Goal: Transaction & Acquisition: Subscribe to service/newsletter

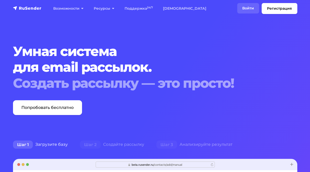
click at [246, 7] on link "Войти" at bounding box center [248, 8] width 22 height 10
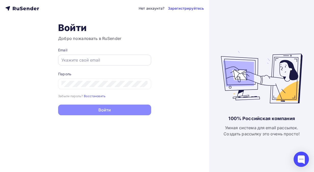
click at [105, 62] on input "text" at bounding box center [104, 60] width 86 height 6
click at [153, 22] on div "Нет аккаунта? Зарегистрируйтесь Войти Добро пожаловать в RuSender Email Пароль …" at bounding box center [104, 86] width 209 height 172
click at [187, 9] on link "Зарегистрируйтесь" at bounding box center [186, 8] width 36 height 5
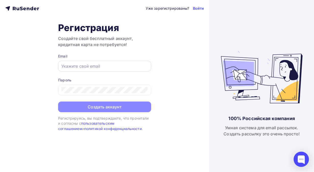
click at [112, 67] on input "text" at bounding box center [104, 66] width 86 height 6
type input "[EMAIL_ADDRESS][DOMAIN_NAME]"
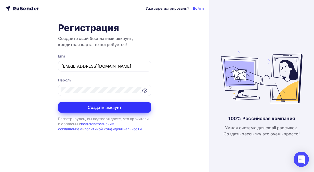
click at [107, 104] on button "Создать аккаунт" at bounding box center [104, 107] width 93 height 11
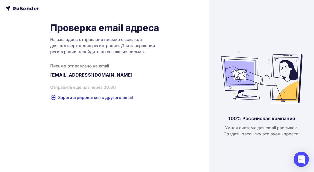
click at [26, 9] on icon at bounding box center [22, 8] width 34 height 6
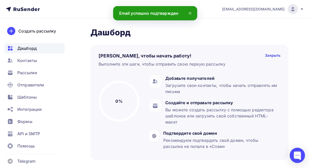
click at [189, 14] on icon at bounding box center [190, 13] width 2 height 2
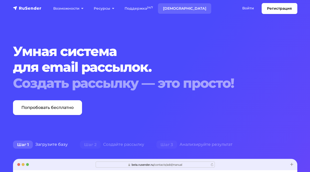
click at [173, 10] on link "[DEMOGRAPHIC_DATA]" at bounding box center [184, 8] width 53 height 10
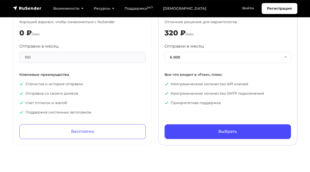
scroll to position [255, 0]
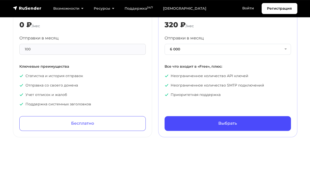
click at [253, 32] on div "Premium API+SMTP Отличное решение для маркетологов 320 ₽ /мес Отправки в месяц …" at bounding box center [227, 64] width 126 height 132
click at [246, 9] on link "Войти" at bounding box center [248, 8] width 22 height 10
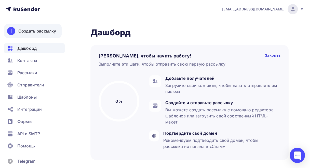
click at [35, 30] on div "Создать рассылку" at bounding box center [37, 31] width 38 height 6
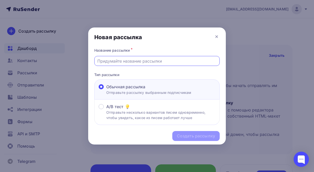
click at [123, 60] on input "text" at bounding box center [156, 61] width 119 height 6
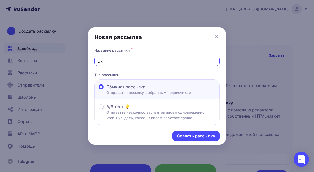
type input "U"
type input "ГлавОрто 01.09"
click at [184, 137] on div "Создать рассылку" at bounding box center [196, 136] width 38 height 6
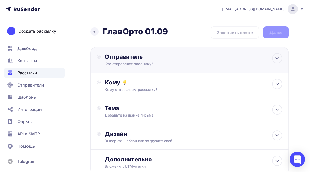
click at [145, 64] on div "Кто отправляет рассылку?" at bounding box center [154, 63] width 99 height 5
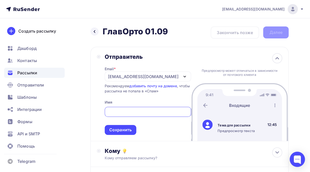
click at [122, 114] on input "text" at bounding box center [147, 112] width 80 height 6
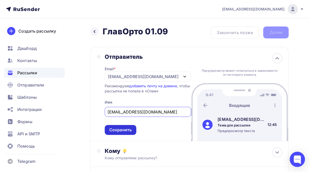
type input "[EMAIL_ADDRESS][DOMAIN_NAME]"
click at [117, 128] on div "Сохранить" at bounding box center [120, 130] width 22 height 6
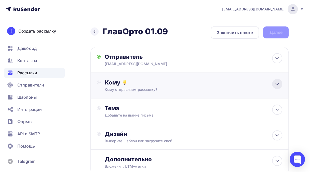
click at [278, 84] on icon at bounding box center [277, 84] width 3 height 2
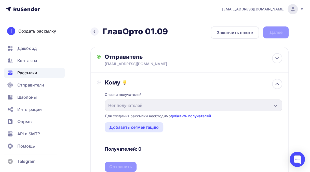
click at [178, 116] on link "добавить получателей" at bounding box center [191, 116] width 40 height 4
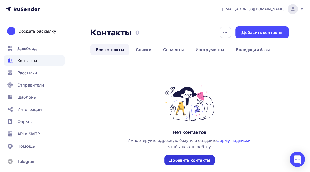
click at [186, 161] on div "Добавить контакты" at bounding box center [189, 160] width 41 height 6
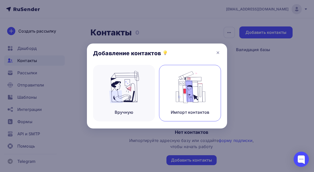
click at [182, 111] on div "Импорт контактов" at bounding box center [190, 112] width 38 height 6
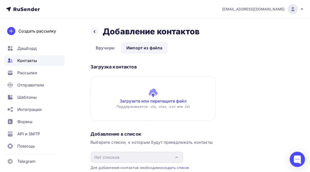
click at [167, 99] on input "file" at bounding box center [152, 98] width 125 height 45
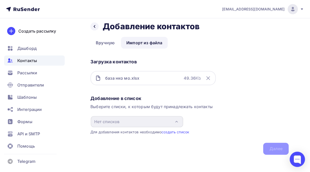
scroll to position [8, 0]
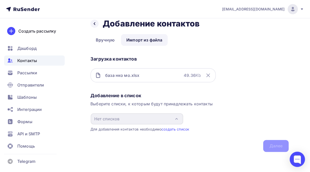
click at [151, 74] on div "база нко мо.xlsx 49.36 Kb" at bounding box center [152, 75] width 125 height 14
click at [143, 40] on link "Импорт из файла" at bounding box center [144, 40] width 47 height 12
click at [95, 24] on icon at bounding box center [94, 24] width 4 height 4
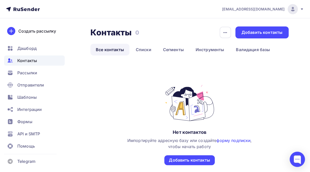
click at [228, 140] on link "форму подписки" at bounding box center [233, 140] width 34 height 5
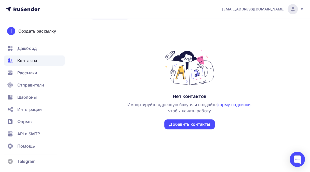
scroll to position [36, 0]
click at [181, 125] on div "Добавить контакты" at bounding box center [189, 124] width 41 height 6
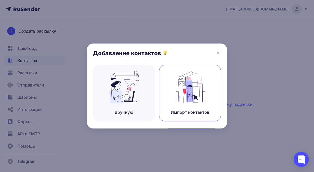
click at [177, 111] on div "Импорт контактов" at bounding box center [190, 112] width 38 height 6
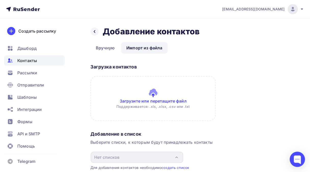
click at [166, 102] on input "file" at bounding box center [152, 98] width 125 height 45
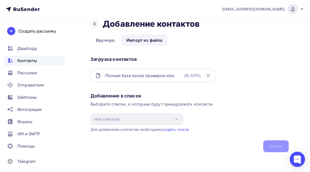
scroll to position [8, 0]
click at [102, 40] on link "Вручную" at bounding box center [105, 40] width 30 height 12
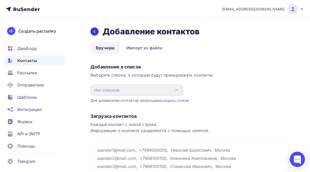
click at [92, 30] on div at bounding box center [94, 32] width 8 height 8
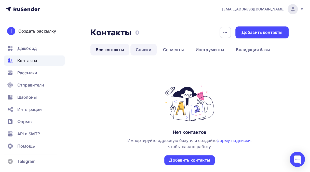
click at [144, 50] on link "Списки" at bounding box center [143, 50] width 26 height 12
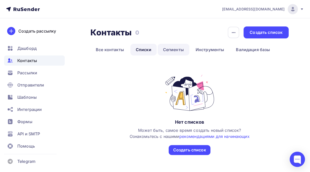
click at [171, 52] on link "Сегменты" at bounding box center [174, 50] width 32 height 12
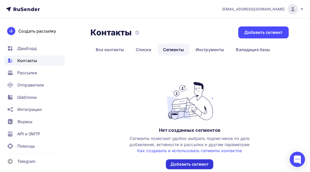
click at [187, 163] on div "Добавить сегмент" at bounding box center [189, 164] width 38 height 6
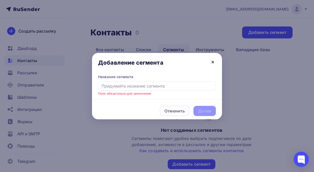
click at [212, 63] on icon at bounding box center [213, 62] width 6 height 6
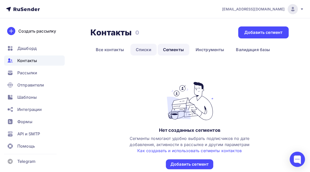
click at [144, 51] on link "Списки" at bounding box center [143, 50] width 26 height 12
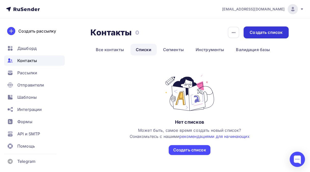
click at [258, 34] on div "Создать список" at bounding box center [266, 33] width 33 height 6
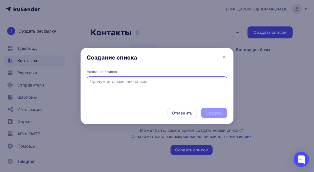
click at [161, 81] on input "text" at bounding box center [157, 81] width 135 height 6
click at [222, 56] on icon at bounding box center [224, 57] width 6 height 6
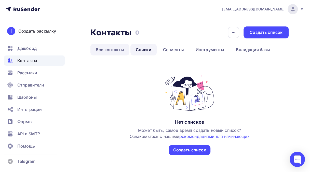
click at [116, 50] on link "Все контакты" at bounding box center [109, 50] width 39 height 12
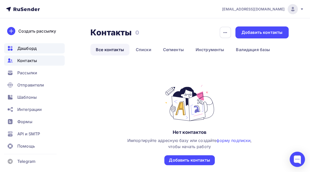
click at [29, 50] on span "Дашборд" at bounding box center [26, 48] width 19 height 6
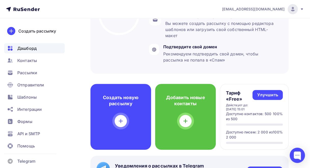
scroll to position [102, 0]
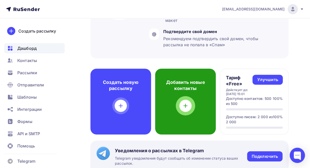
click at [185, 105] on icon at bounding box center [185, 106] width 6 height 6
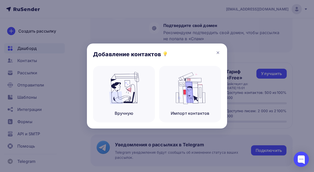
click at [185, 105] on div "Импорт контактов" at bounding box center [190, 94] width 62 height 57
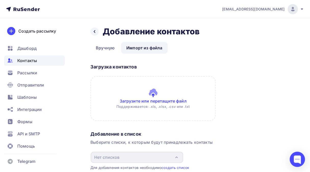
click at [182, 101] on input "file" at bounding box center [152, 98] width 125 height 45
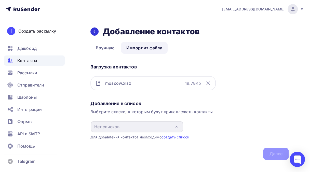
click at [92, 32] on div at bounding box center [94, 32] width 8 height 8
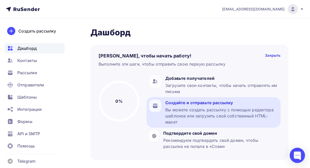
click at [222, 118] on div "Вы можете создать рассылку с помощью редактора шаблонов или загрузить свой собс…" at bounding box center [221, 116] width 113 height 18
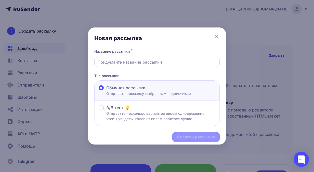
click at [157, 61] on input "text" at bounding box center [156, 62] width 119 height 6
click at [217, 35] on icon at bounding box center [216, 37] width 6 height 6
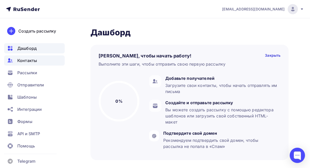
click at [36, 61] on span "Контакты" at bounding box center [27, 61] width 20 height 6
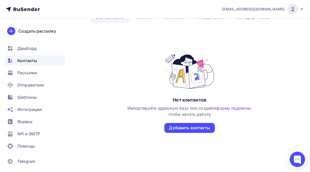
scroll to position [36, 0]
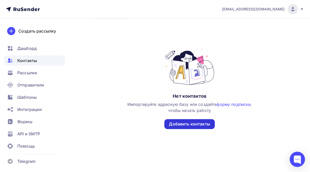
click at [187, 126] on div "Добавить контакты" at bounding box center [189, 124] width 41 height 6
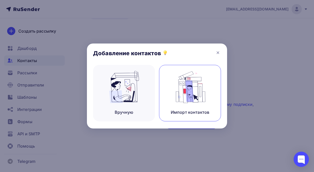
click at [184, 112] on div "Импорт контактов" at bounding box center [190, 112] width 38 height 6
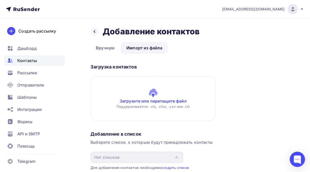
click at [157, 97] on input "file" at bounding box center [152, 98] width 125 height 45
